Goal: Find contact information: Find contact information

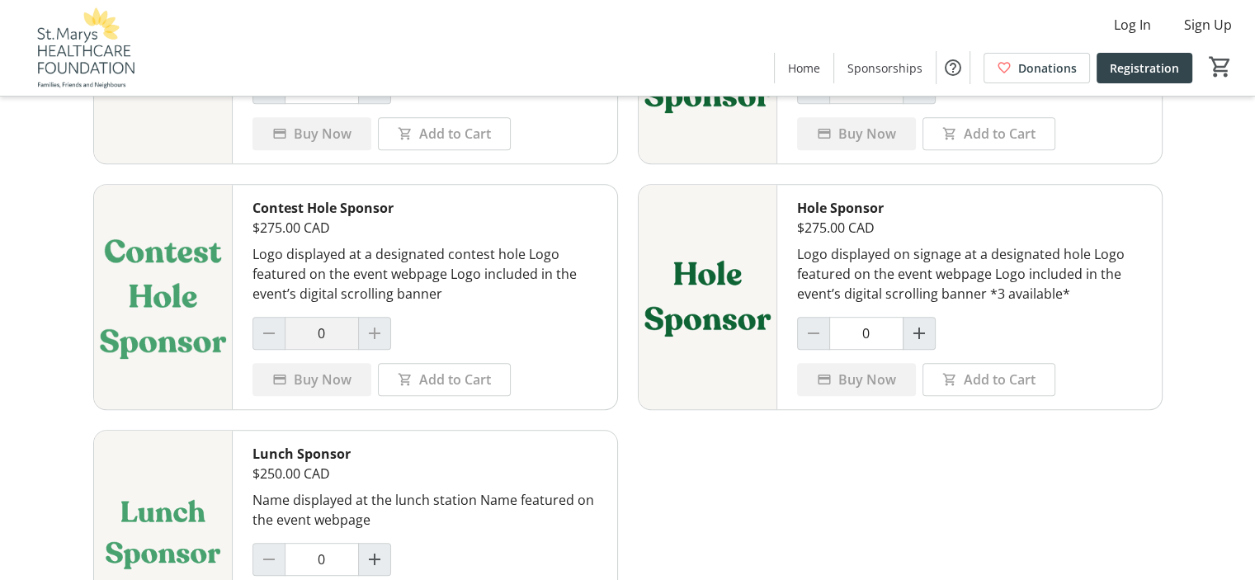
scroll to position [771, 0]
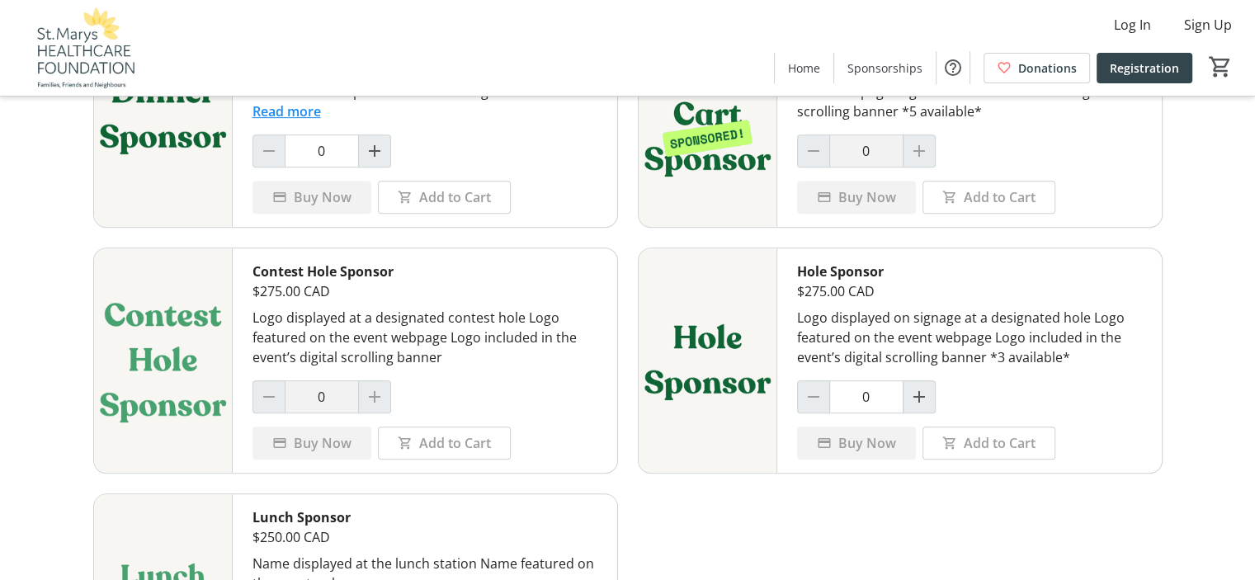
click at [370, 395] on div at bounding box center [374, 396] width 33 height 33
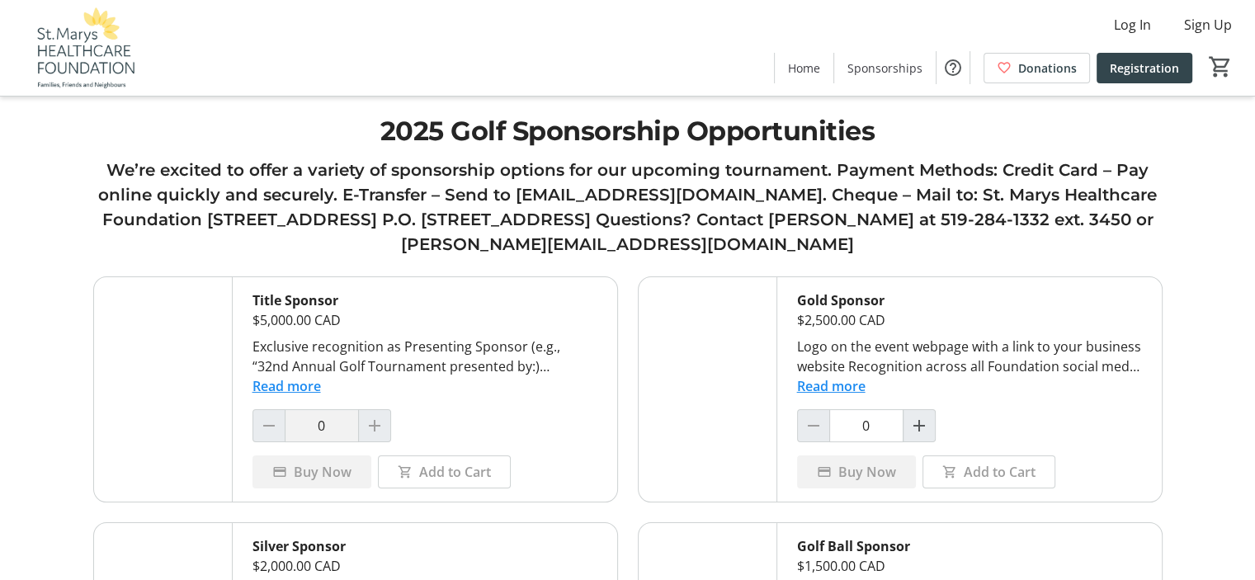
scroll to position [0, 0]
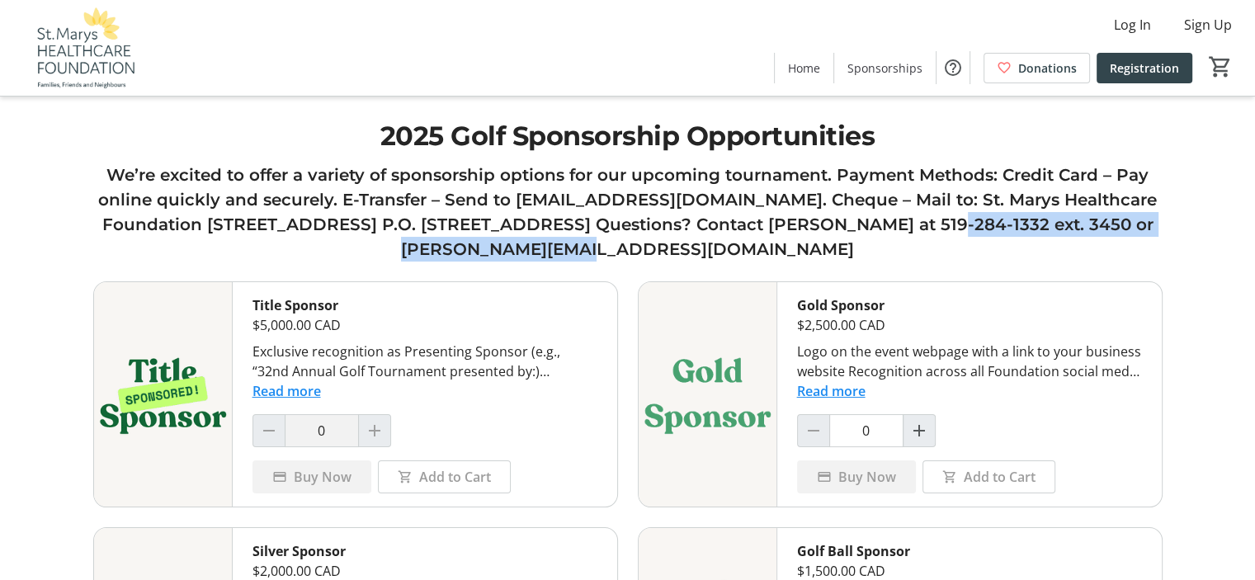
drag, startPoint x: 501, startPoint y: 250, endPoint x: 911, endPoint y: 231, distance: 409.5
click at [911, 231] on h3 "We’re excited to offer a variety of sponsorship options for our upcoming tourna…" at bounding box center [627, 211] width 1069 height 99
copy h3 "Contact [PERSON_NAME] at 519-284-1332 ext. 3450"
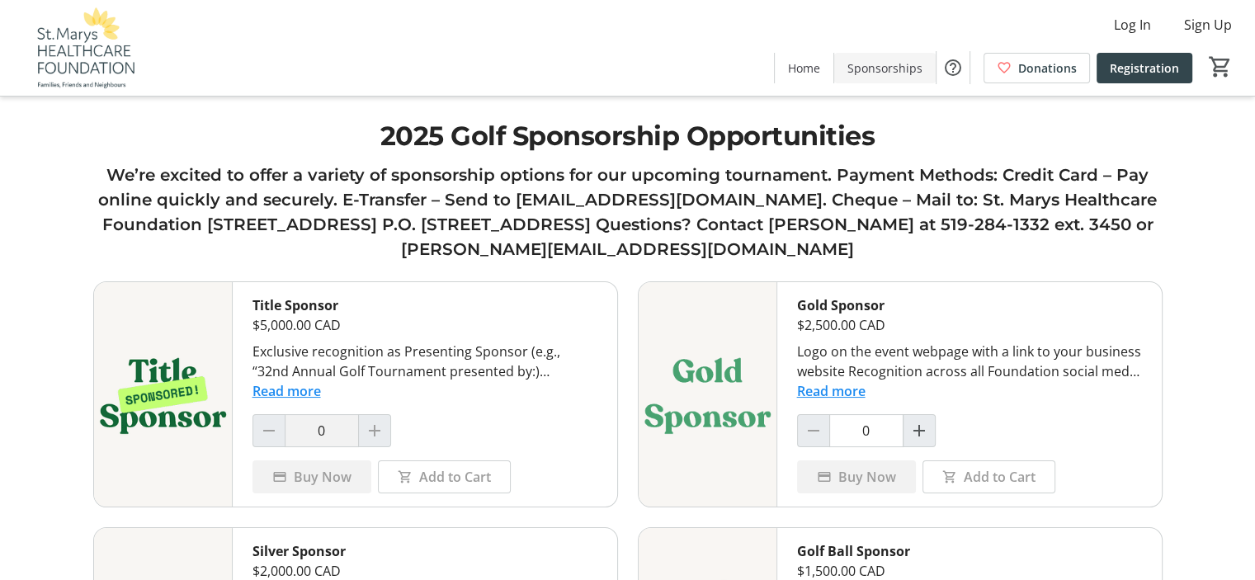
click at [896, 76] on span at bounding box center [884, 68] width 101 height 40
click at [818, 68] on span "Home" at bounding box center [804, 67] width 32 height 17
